Goal: Task Accomplishment & Management: Use online tool/utility

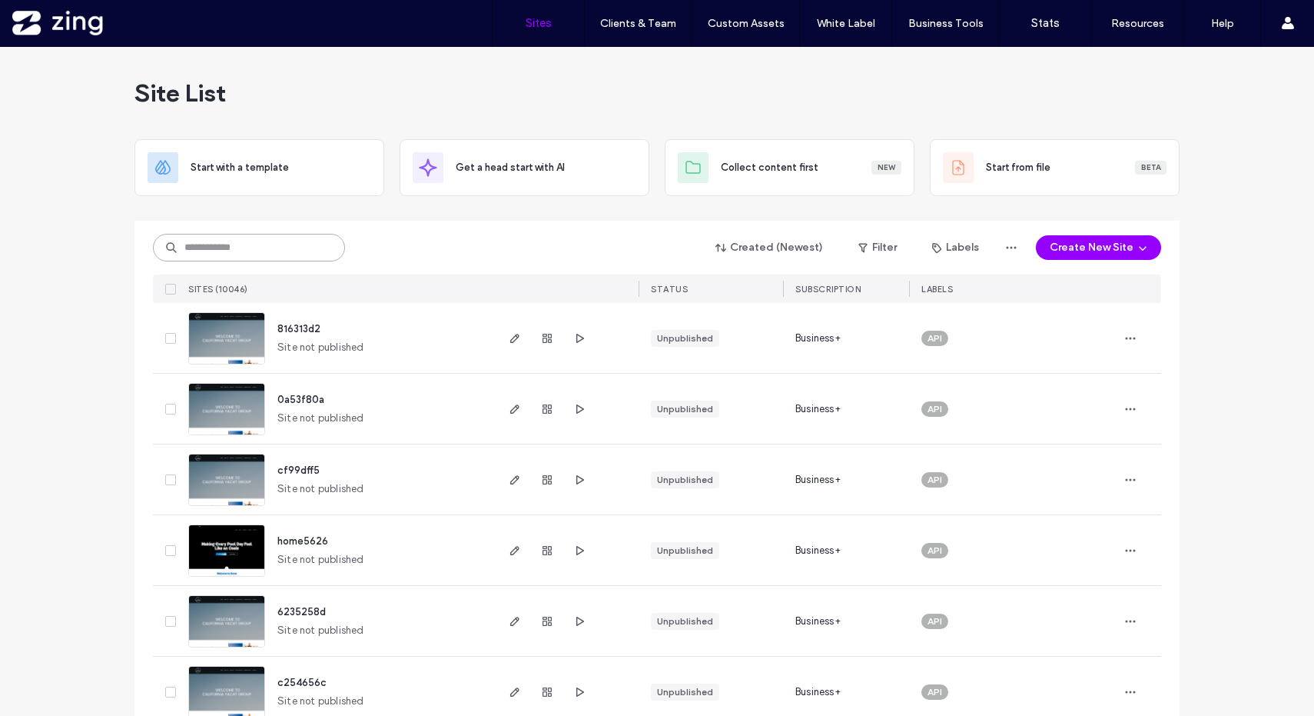
click at [242, 250] on input at bounding box center [249, 248] width 192 height 28
click at [1115, 241] on button "Create New Site" at bounding box center [1098, 247] width 125 height 25
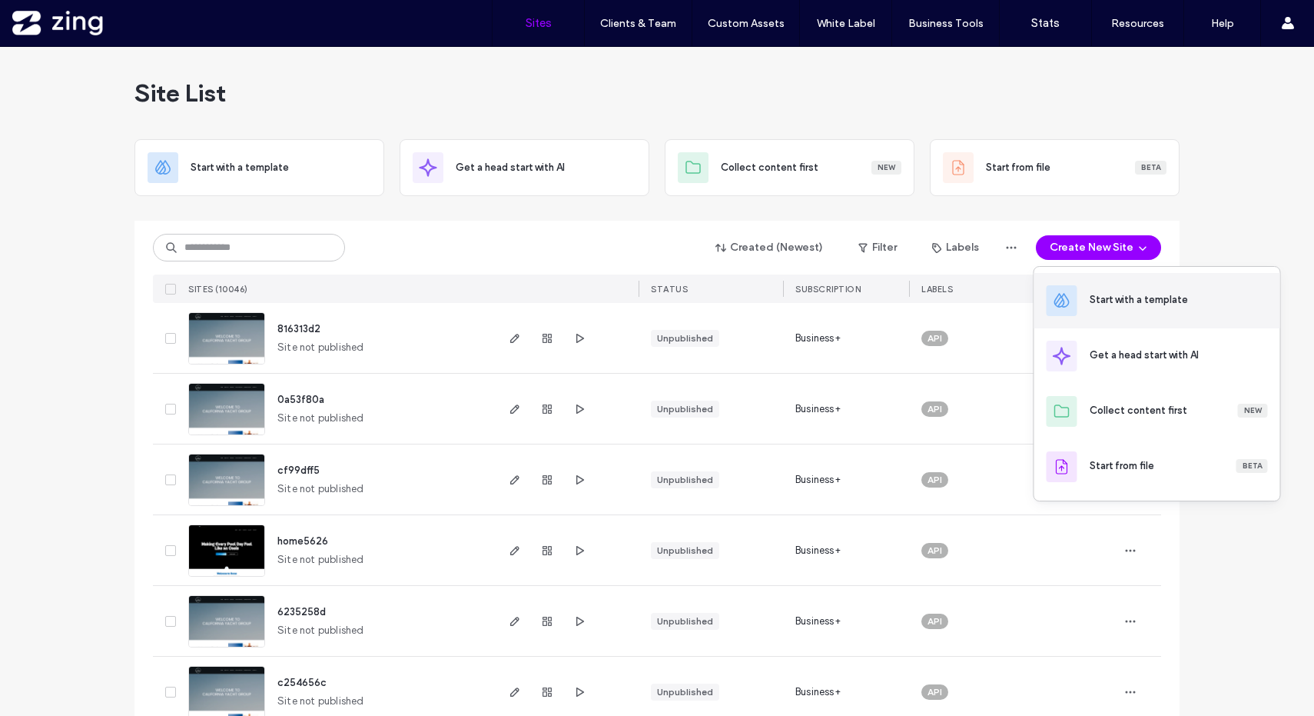
click at [1127, 296] on div "Start with a template" at bounding box center [1139, 299] width 98 height 15
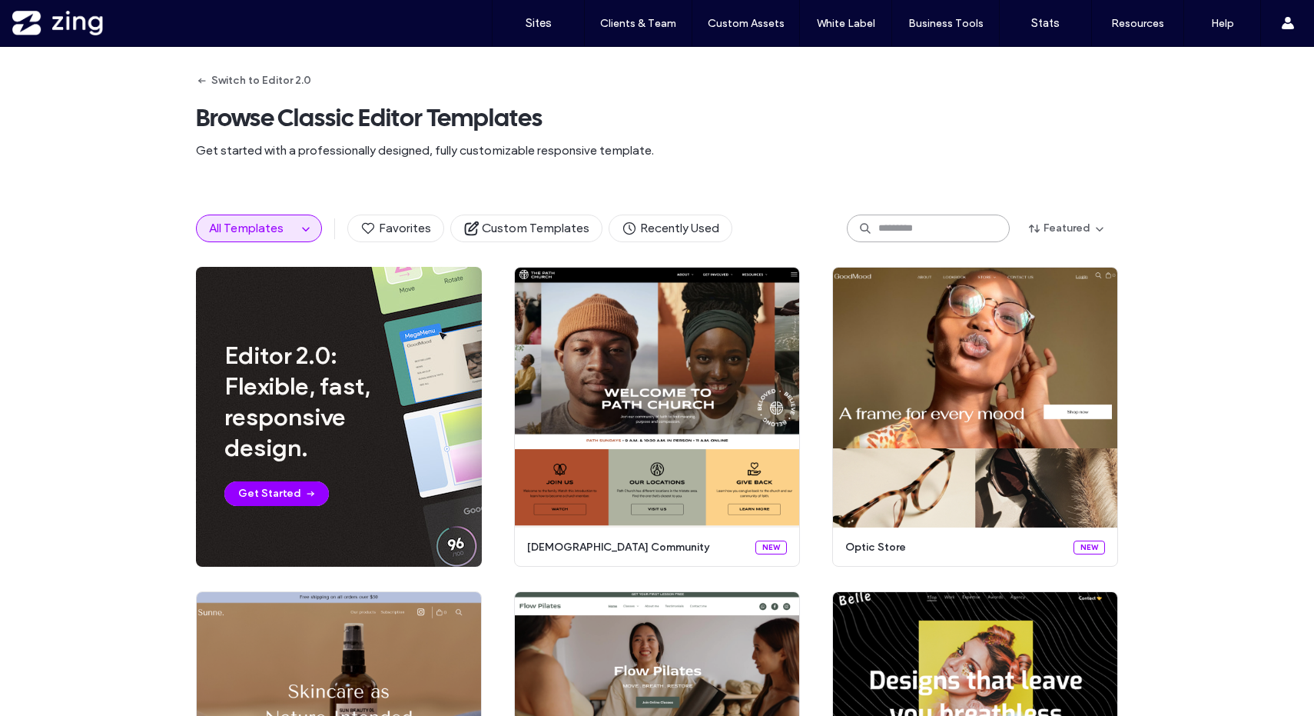
click at [886, 228] on input at bounding box center [928, 228] width 163 height 28
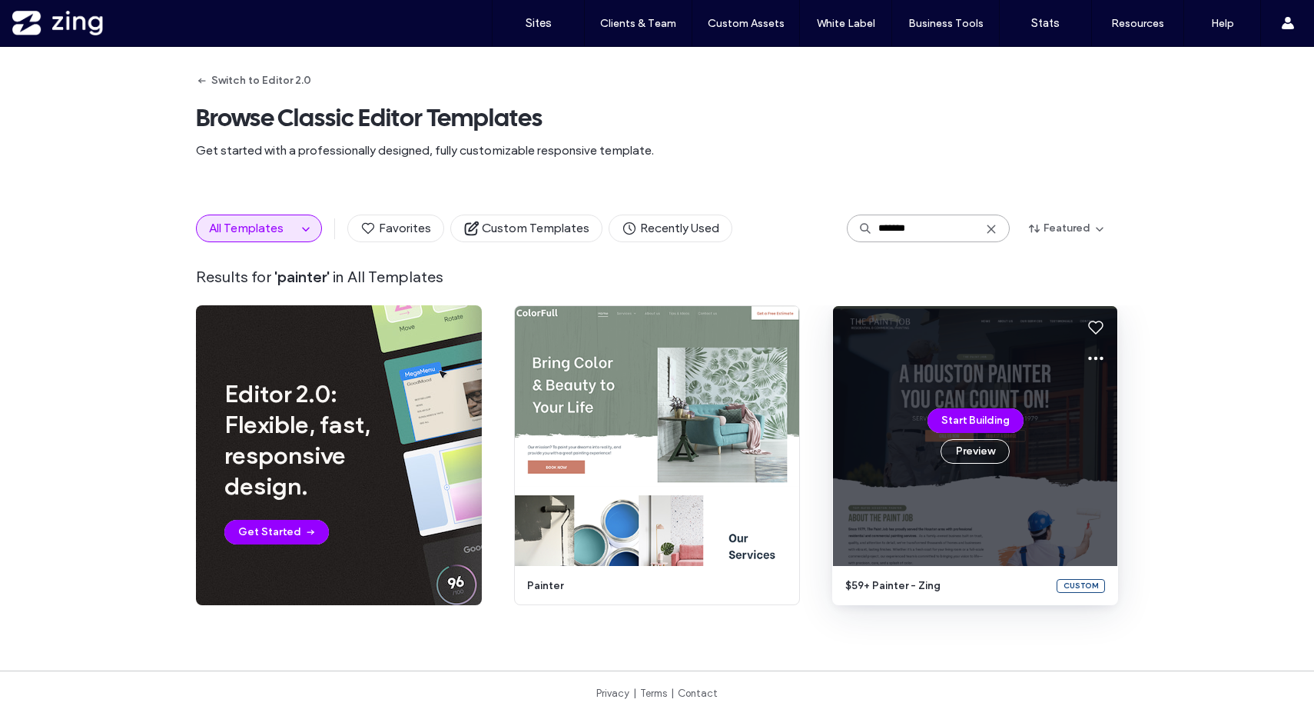
type input "*******"
click at [898, 423] on div "Start Building Preview" at bounding box center [975, 436] width 284 height 260
click at [983, 449] on button "Preview" at bounding box center [975, 451] width 69 height 25
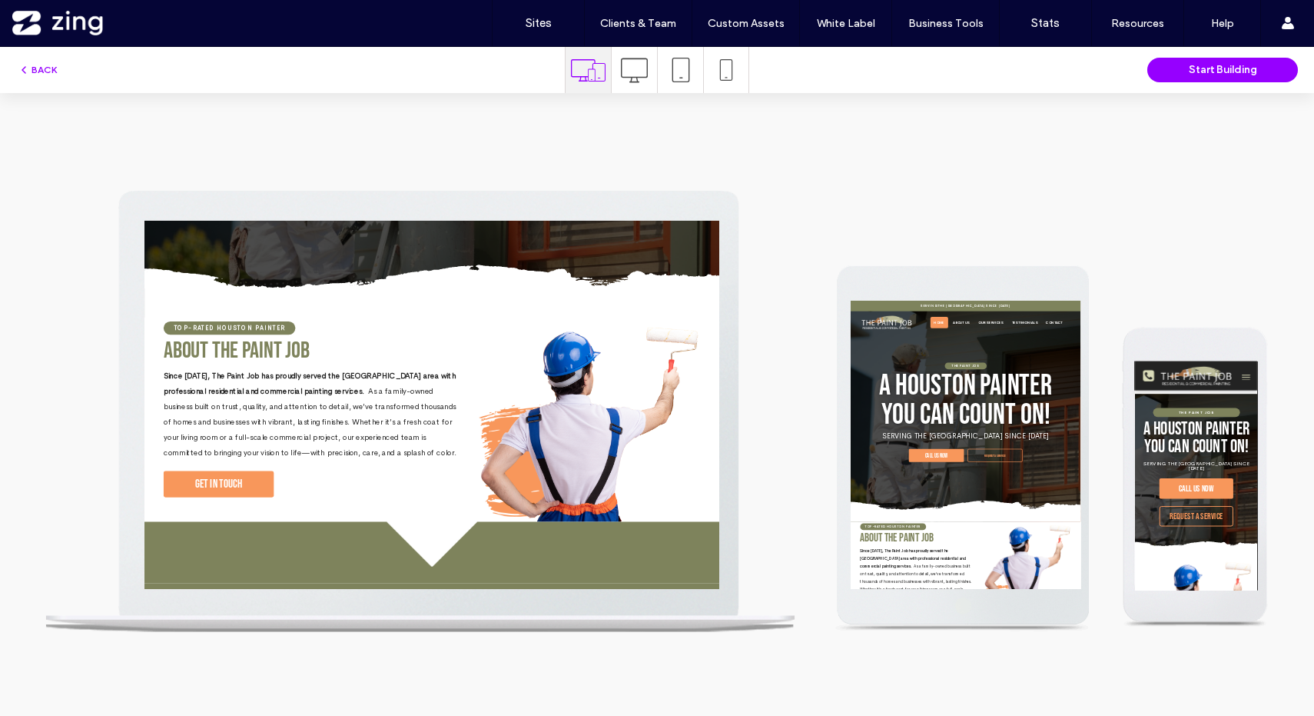
scroll to position [573, 0]
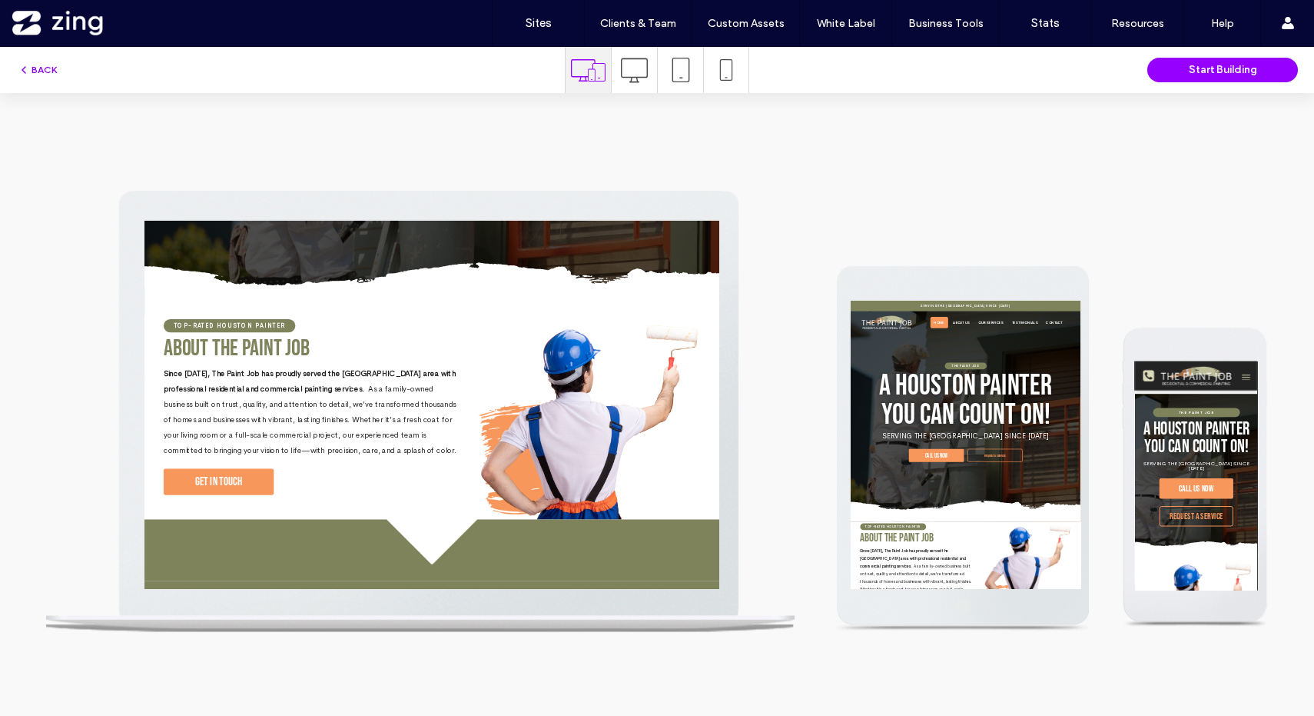
click at [32, 65] on button "BACK" at bounding box center [37, 70] width 39 height 18
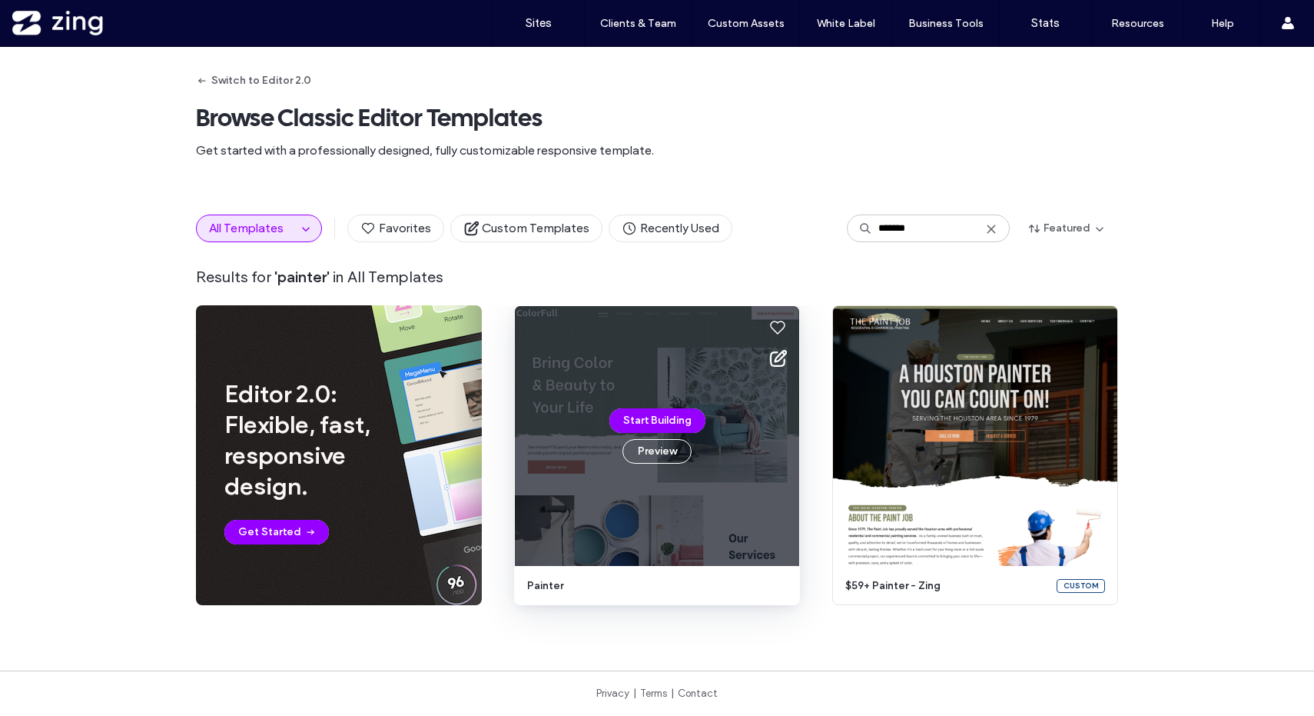
click at [594, 432] on div "Start Building Preview" at bounding box center [657, 436] width 284 height 260
click at [656, 451] on button "Preview" at bounding box center [657, 451] width 69 height 25
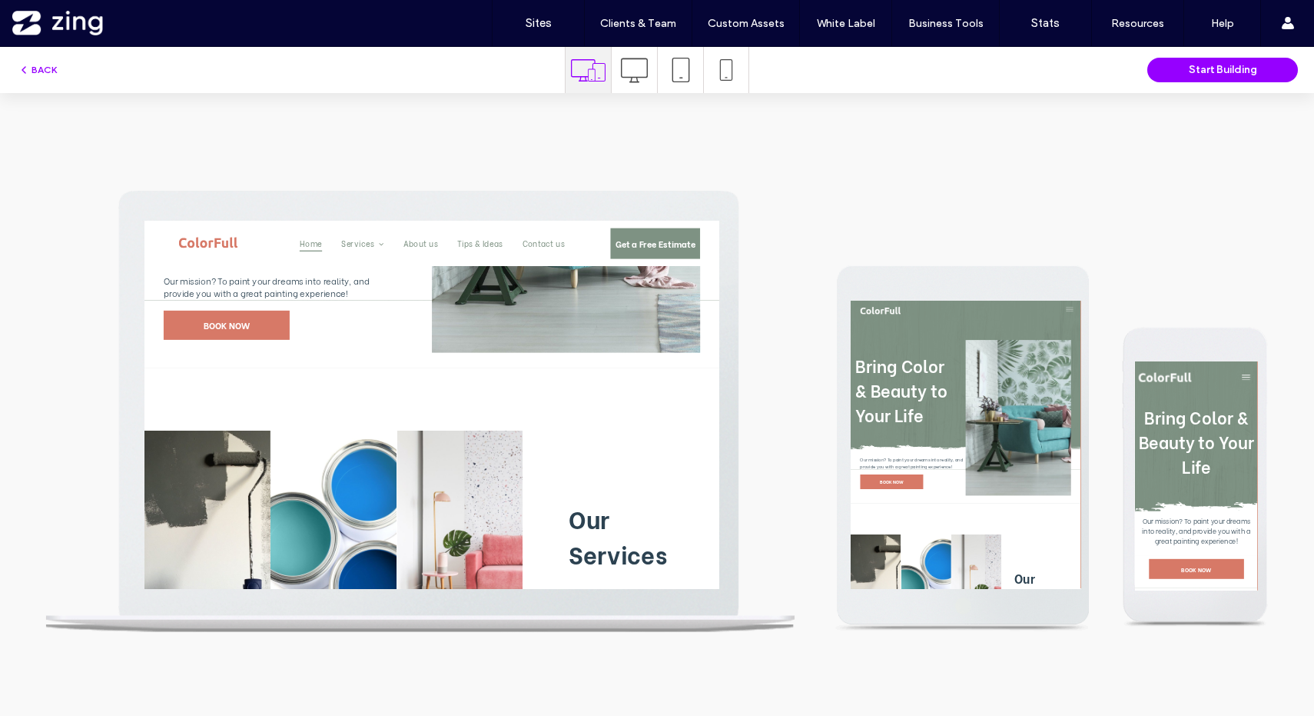
scroll to position [0, 0]
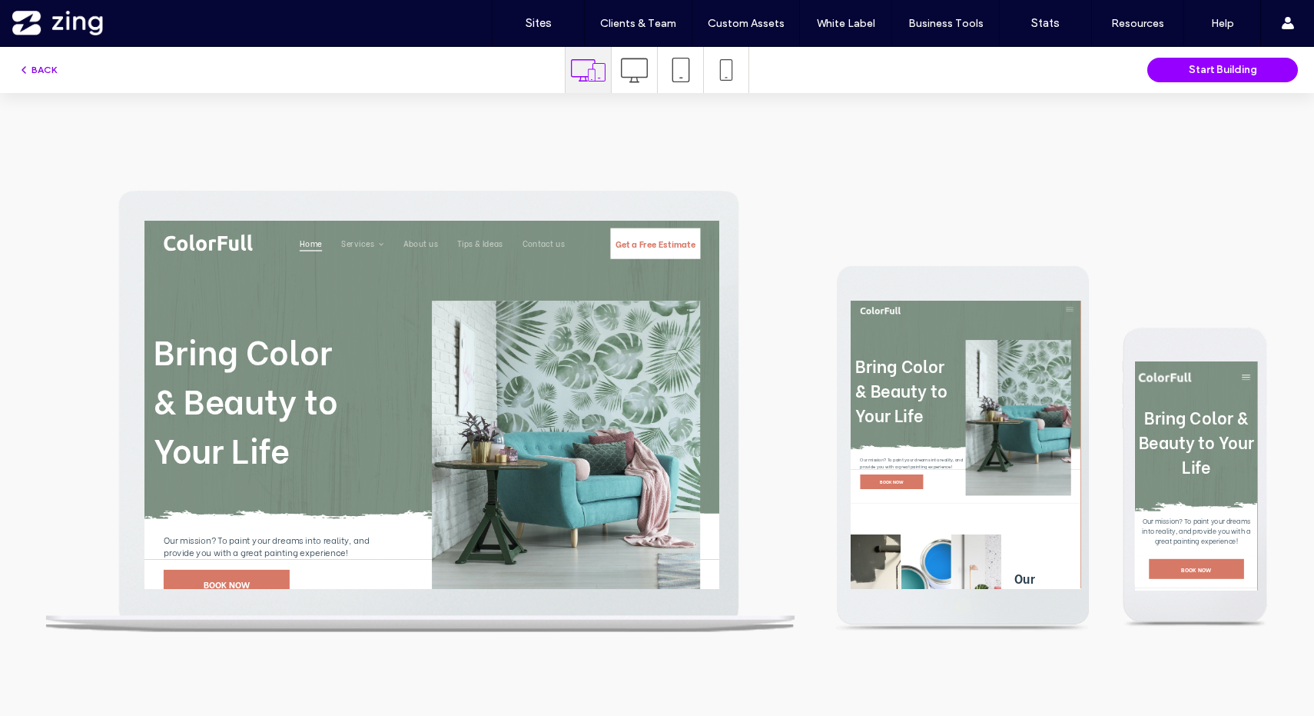
click at [38, 68] on button "BACK" at bounding box center [37, 70] width 39 height 18
